Goal: Check status: Check status

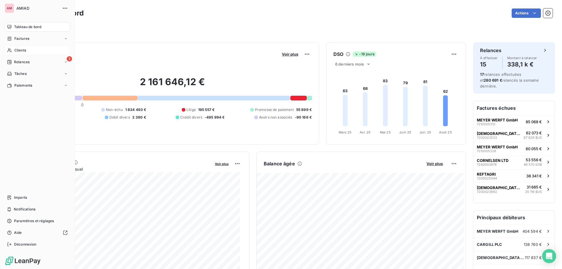
click at [10, 51] on icon at bounding box center [9, 50] width 5 height 5
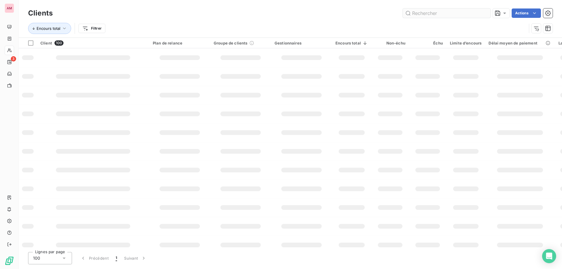
click at [440, 15] on input "text" at bounding box center [447, 12] width 88 height 9
type input "bwt"
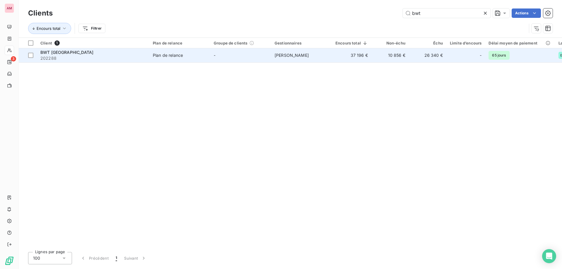
click at [278, 56] on span "[PERSON_NAME]" at bounding box center [292, 55] width 34 height 5
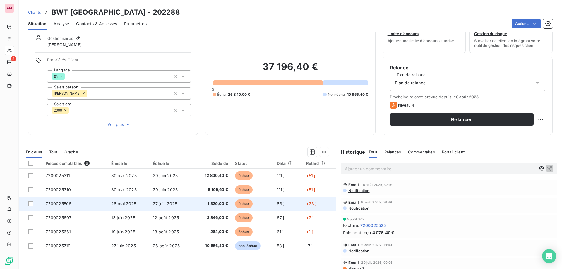
scroll to position [39, 0]
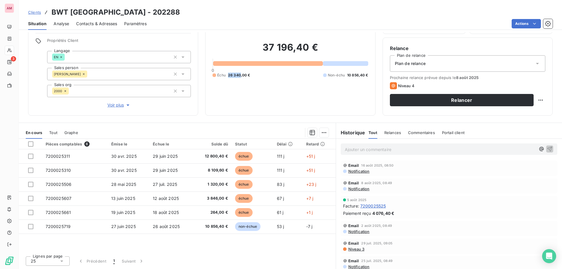
drag, startPoint x: 227, startPoint y: 76, endPoint x: 239, endPoint y: 73, distance: 12.8
click at [239, 73] on span "26 340,00 €" at bounding box center [239, 75] width 22 height 5
click at [251, 78] on div "37 196,40 € 0 Échu 26 340,00 € Non-échu 10 856,40 €" at bounding box center [290, 59] width 155 height 97
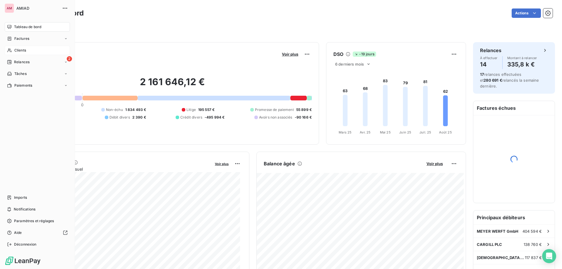
click at [10, 53] on div "Clients" at bounding box center [37, 50] width 65 height 9
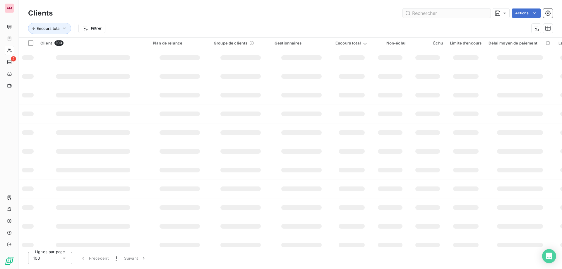
click at [450, 14] on input "text" at bounding box center [447, 12] width 88 height 9
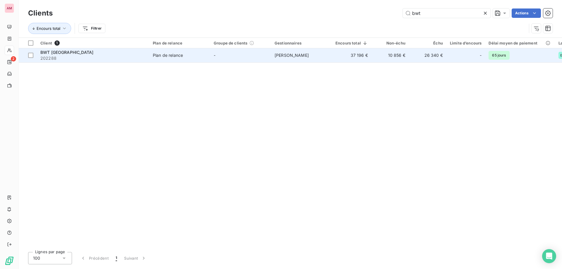
type input "bwt"
click at [92, 55] on span "202288" at bounding box center [92, 58] width 105 height 6
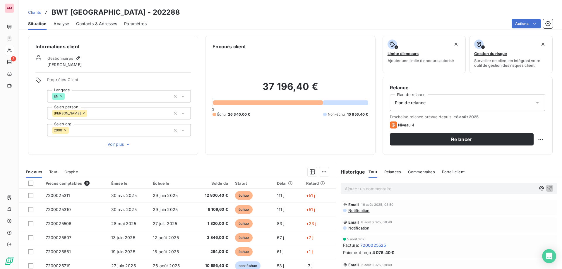
scroll to position [29, 0]
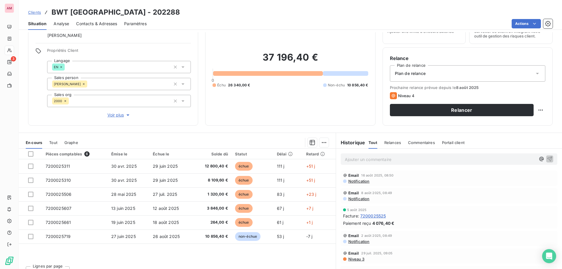
drag, startPoint x: 302, startPoint y: 104, endPoint x: 192, endPoint y: 58, distance: 118.9
click at [302, 104] on div "37 196,40 € 0 Échu 26 340,00 € Non-échu 10 856,40 €" at bounding box center [290, 69] width 155 height 97
drag, startPoint x: 54, startPoint y: 10, endPoint x: 83, endPoint y: 12, distance: 28.7
click at [83, 12] on h3 "BWT [GEOGRAPHIC_DATA] - 202288" at bounding box center [116, 12] width 129 height 11
click at [68, 11] on h3 "BWT [GEOGRAPHIC_DATA] - 202288" at bounding box center [116, 12] width 129 height 11
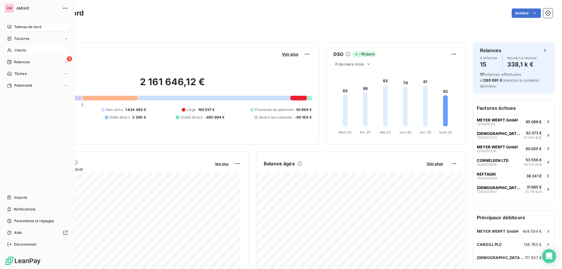
click at [10, 51] on icon at bounding box center [9, 50] width 5 height 5
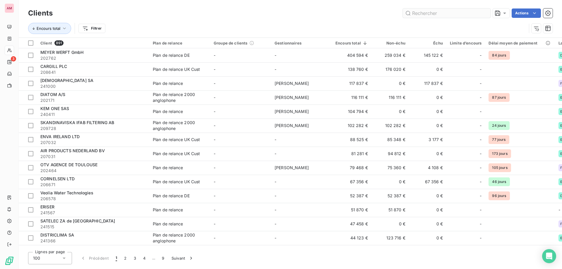
click at [446, 11] on input "text" at bounding box center [447, 12] width 88 height 9
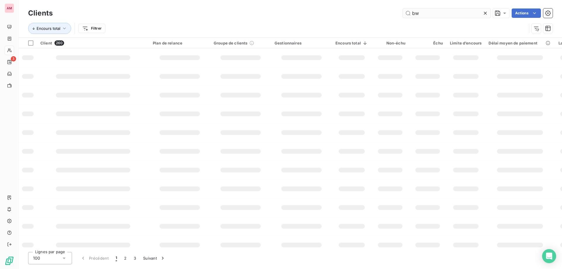
type input "bwt"
